Goal: Navigation & Orientation: Find specific page/section

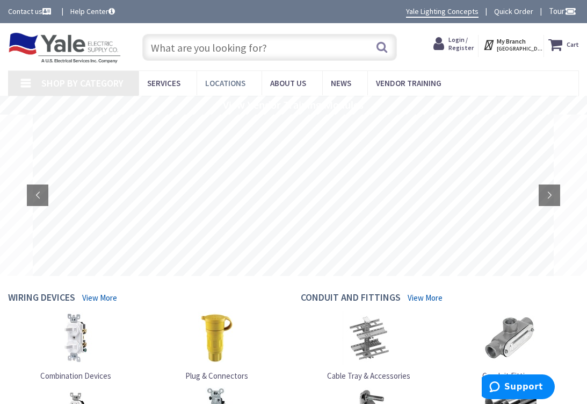
click at [233, 84] on span "Locations" at bounding box center [225, 83] width 40 height 10
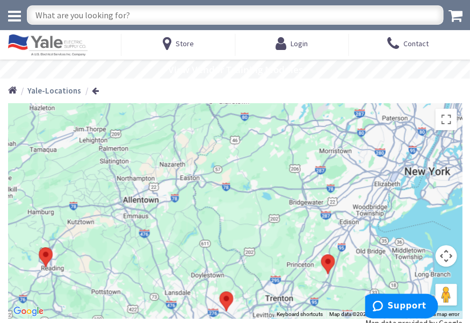
drag, startPoint x: 322, startPoint y: 197, endPoint x: 139, endPoint y: 283, distance: 202.2
click at [139, 283] on div at bounding box center [235, 210] width 454 height 215
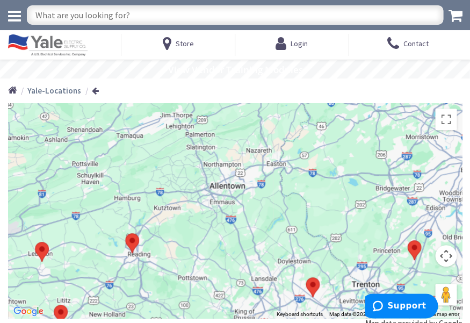
drag, startPoint x: 137, startPoint y: 219, endPoint x: 224, endPoint y: 206, distance: 87.5
click at [224, 206] on div at bounding box center [235, 210] width 454 height 215
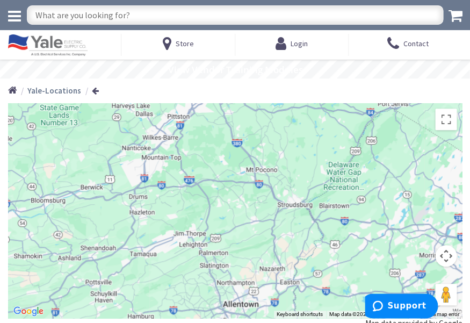
drag, startPoint x: 149, startPoint y: 158, endPoint x: 163, endPoint y: 277, distance: 119.5
click at [163, 277] on div at bounding box center [235, 210] width 454 height 215
